Goal: Task Accomplishment & Management: Use online tool/utility

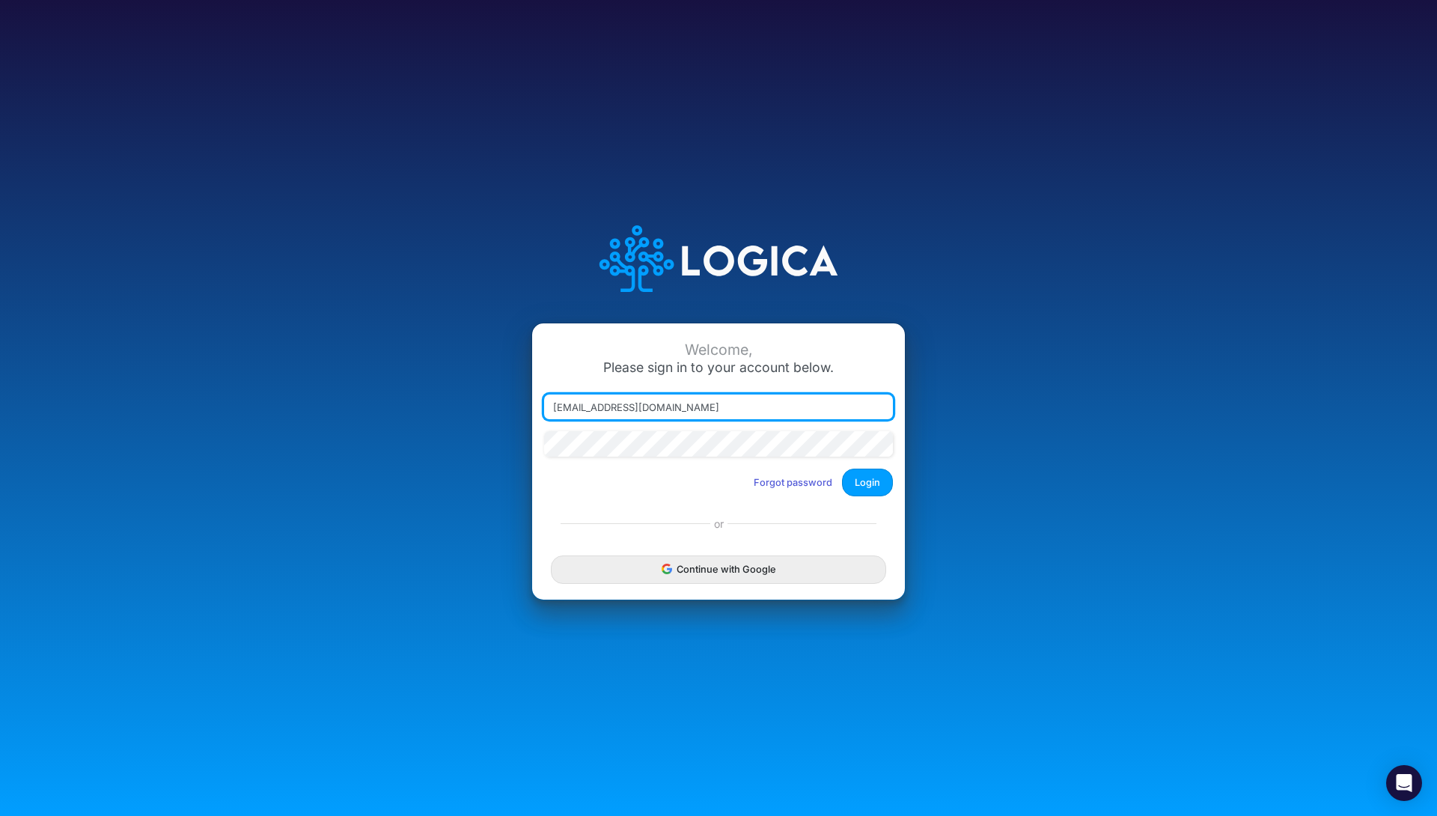
click at [544, 419] on div at bounding box center [544, 419] width 0 height 0
type input "thiago.fraxe@logica.cloud"
click at [865, 490] on button "Login" at bounding box center [867, 483] width 51 height 28
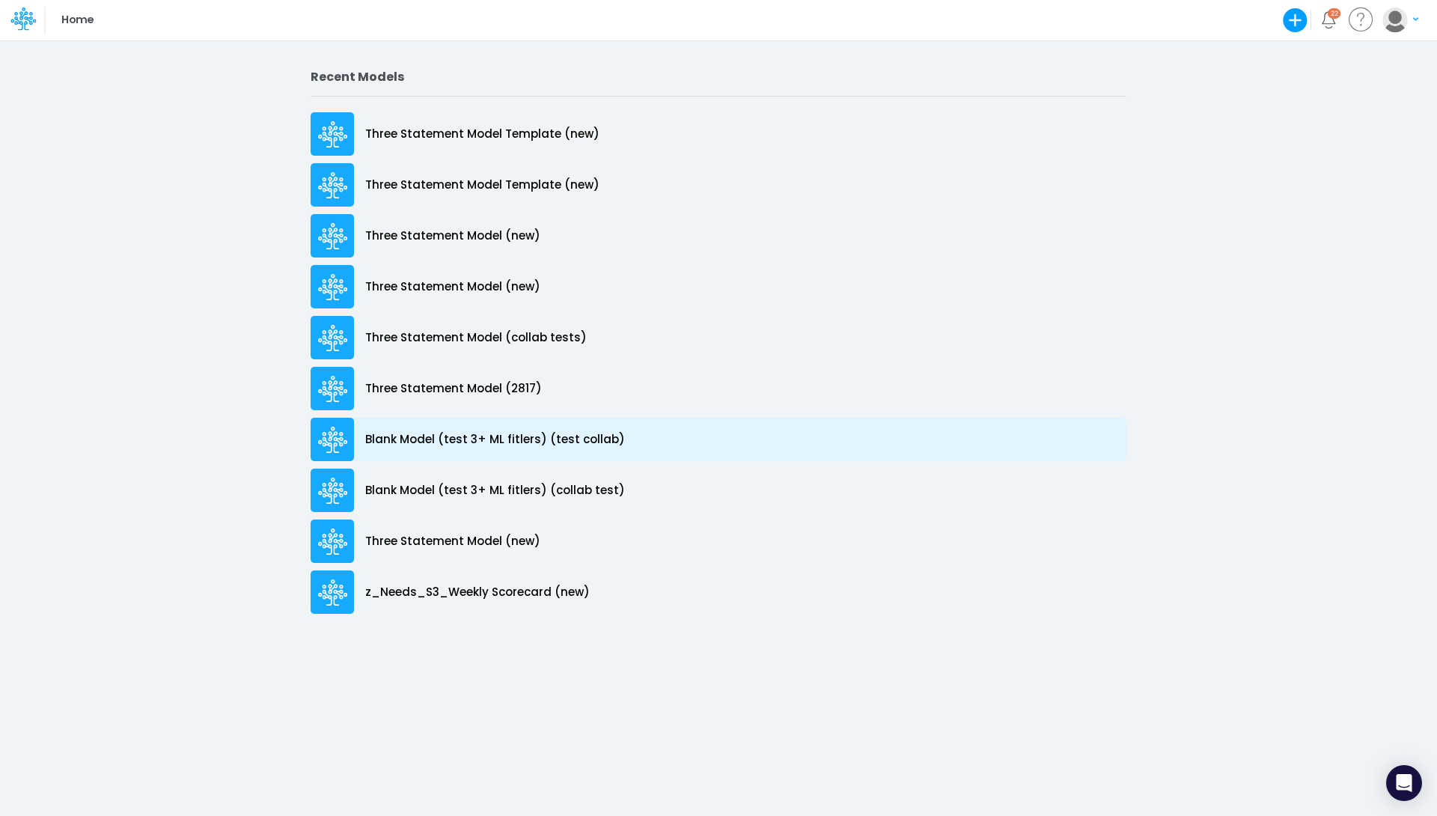
click at [531, 449] on div "Blank Model (test 3+ ML fitlers) (test collab)" at bounding box center [719, 439] width 816 height 43
